Goal: Task Accomplishment & Management: Complete application form

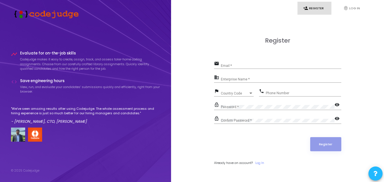
click at [227, 65] on input "Email *" at bounding box center [281, 66] width 120 height 4
type input "[EMAIL_ADDRESS][DOMAIN_NAME]"
click at [230, 80] on input "Enterprise Name *" at bounding box center [281, 80] width 120 height 4
paste input "Payoneer"
type input "Payoneer"
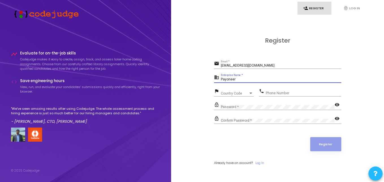
click at [237, 92] on span "Country Code" at bounding box center [235, 93] width 28 height 3
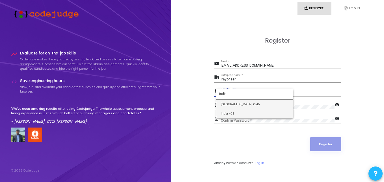
type input "india"
click at [240, 112] on span "India +91" at bounding box center [255, 113] width 68 height 9
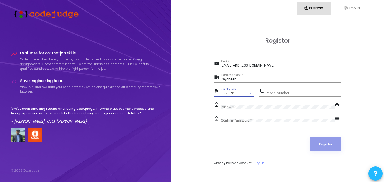
click at [285, 91] on input "Phone Number" at bounding box center [303, 93] width 75 height 4
type input "07510236210"
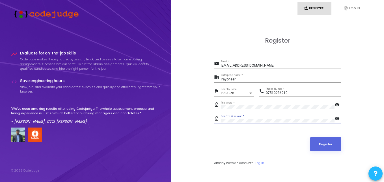
click at [243, 82] on div "Payoneer Enterprise Name *" at bounding box center [281, 78] width 120 height 9
type input "P"
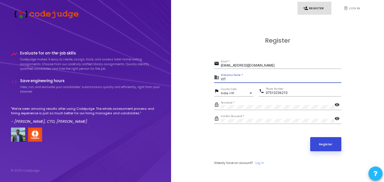
type input "VIT"
click at [319, 144] on button "Register" at bounding box center [325, 144] width 31 height 14
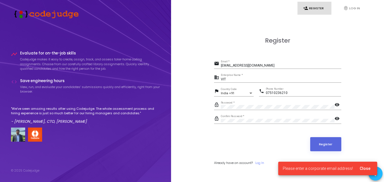
click at [255, 77] on div "VIT Enterprise Name *" at bounding box center [281, 78] width 120 height 9
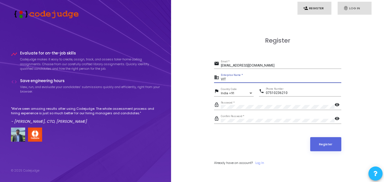
click at [357, 7] on link "fingerprint Log In" at bounding box center [354, 8] width 34 height 13
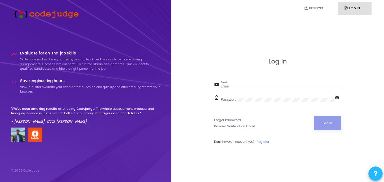
click at [262, 86] on input "Email" at bounding box center [281, 87] width 120 height 4
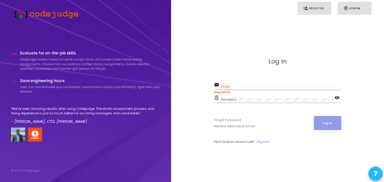
click at [304, 5] on link "person_add Register" at bounding box center [314, 8] width 34 height 13
